Goal: Transaction & Acquisition: Purchase product/service

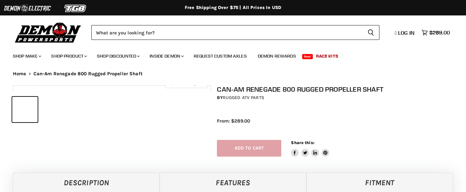
select select "******"
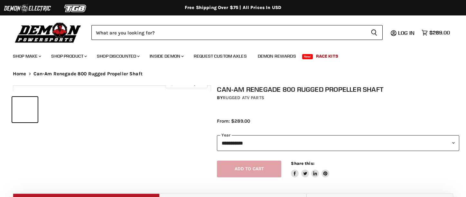
select select "******"
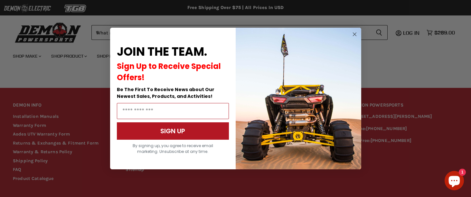
scroll to position [614, 0]
